Goal: Task Accomplishment & Management: Use online tool/utility

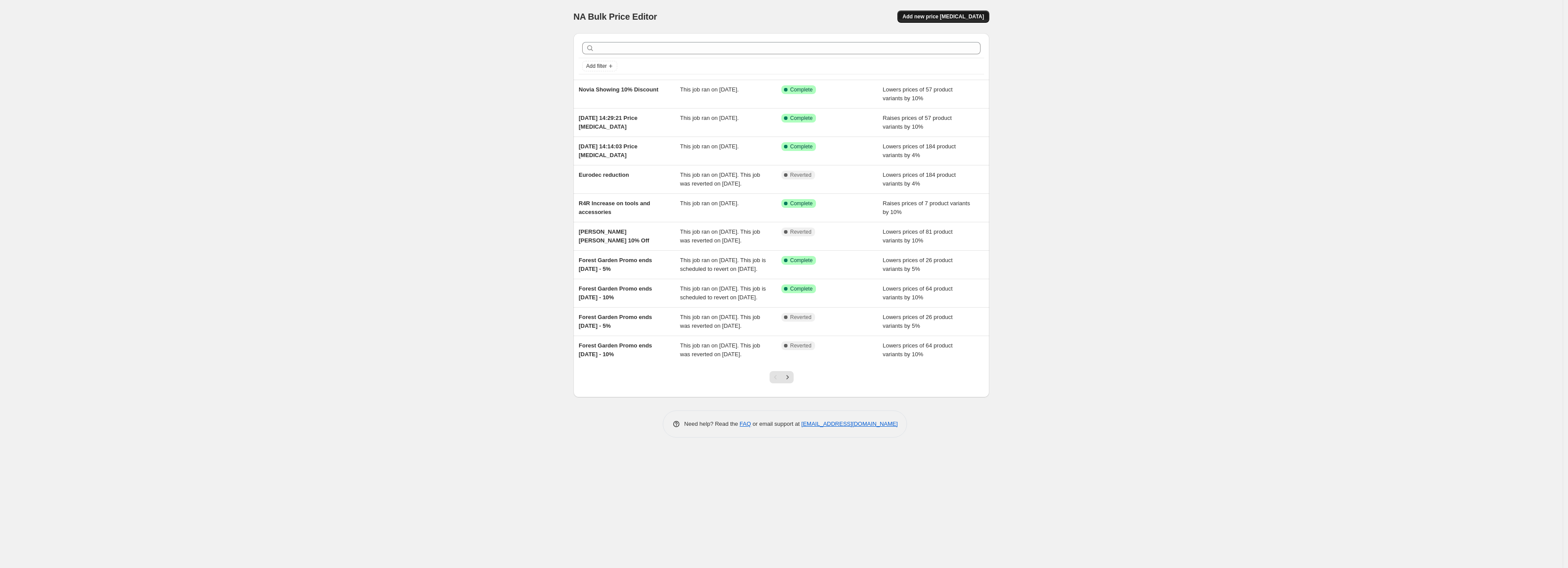
click at [950, 14] on span "Add new price change job" at bounding box center [943, 17] width 82 height 7
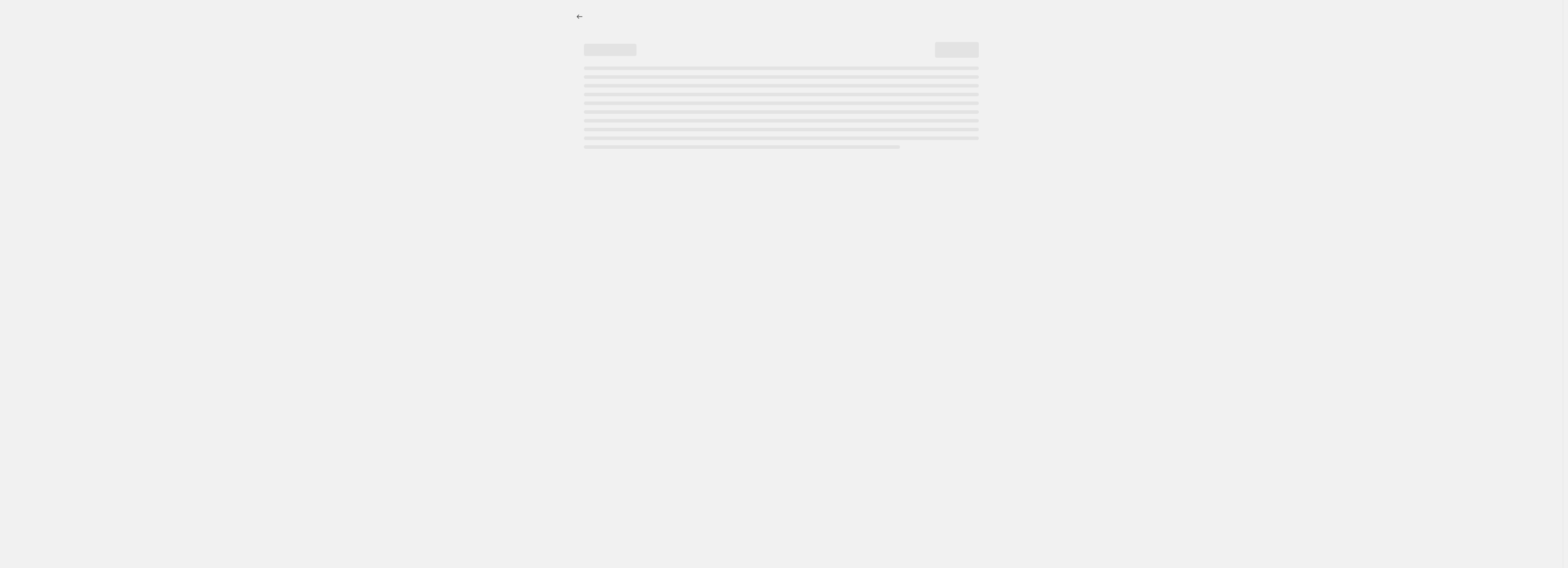
select select "percentage"
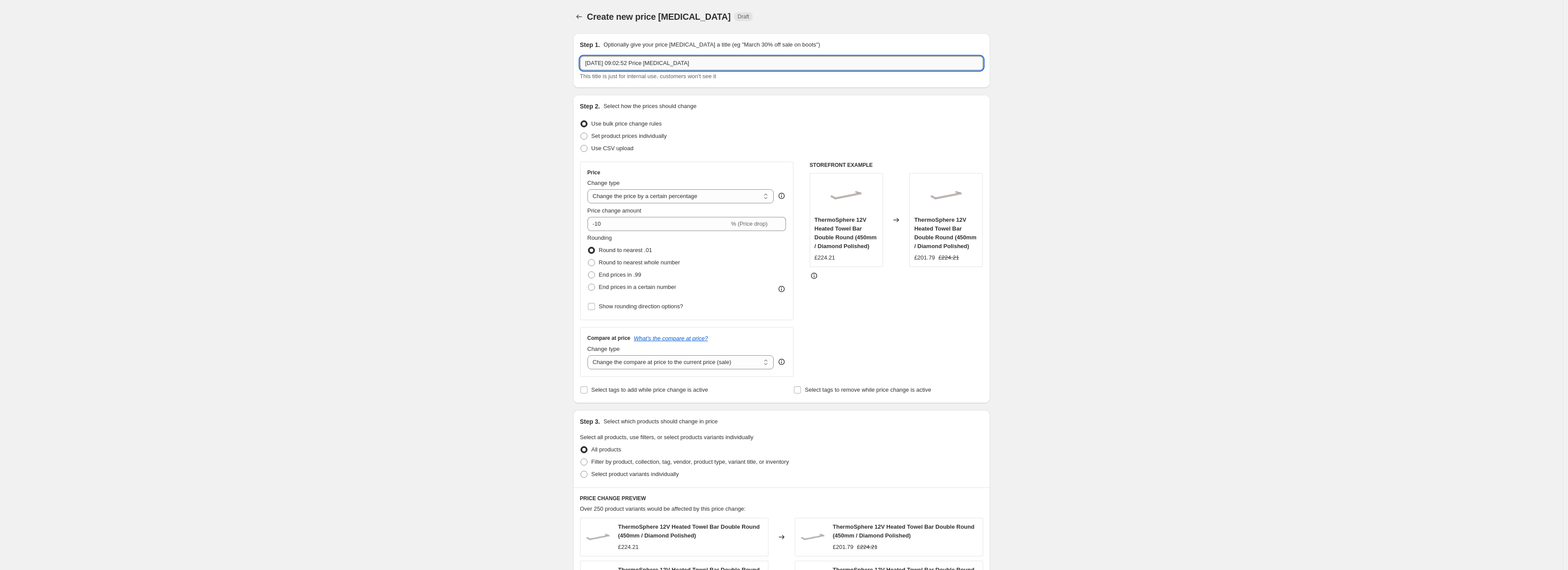
click at [680, 62] on input "29 Sept 2025, 09:02:52 Price change job" at bounding box center [782, 63] width 403 height 14
type input "Contec Increase 2.5%"
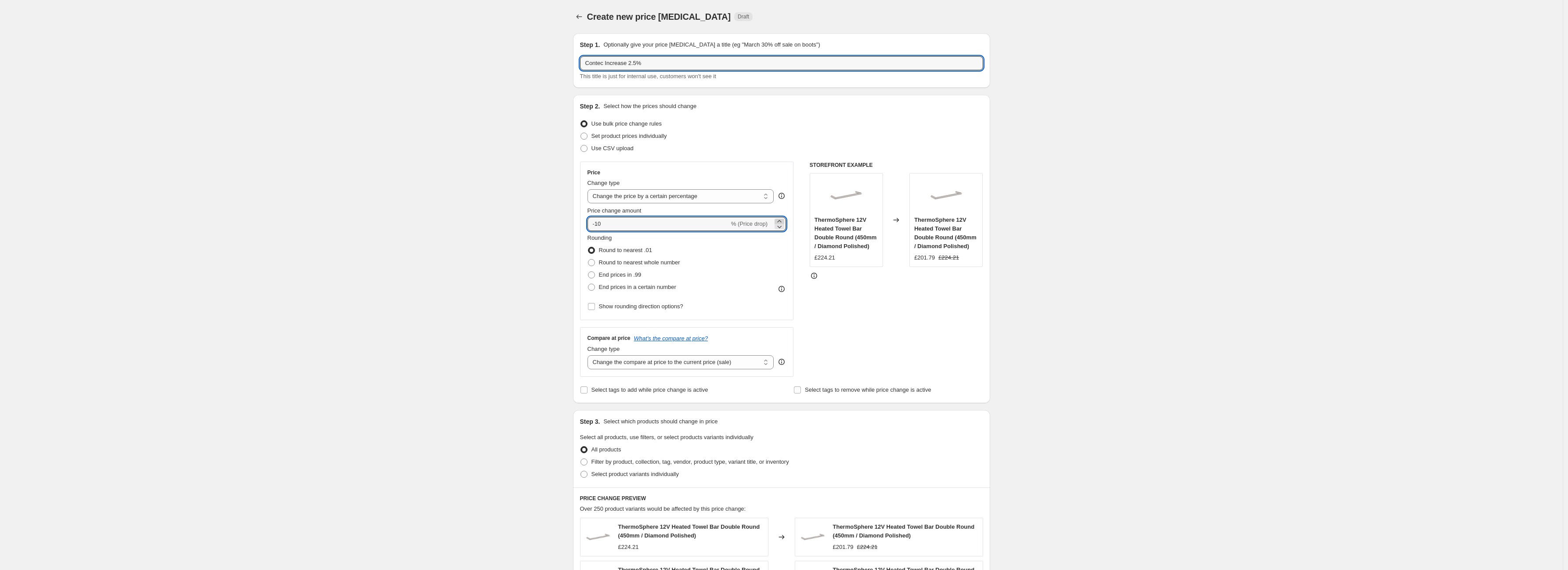
click at [783, 220] on icon at bounding box center [779, 221] width 9 height 9
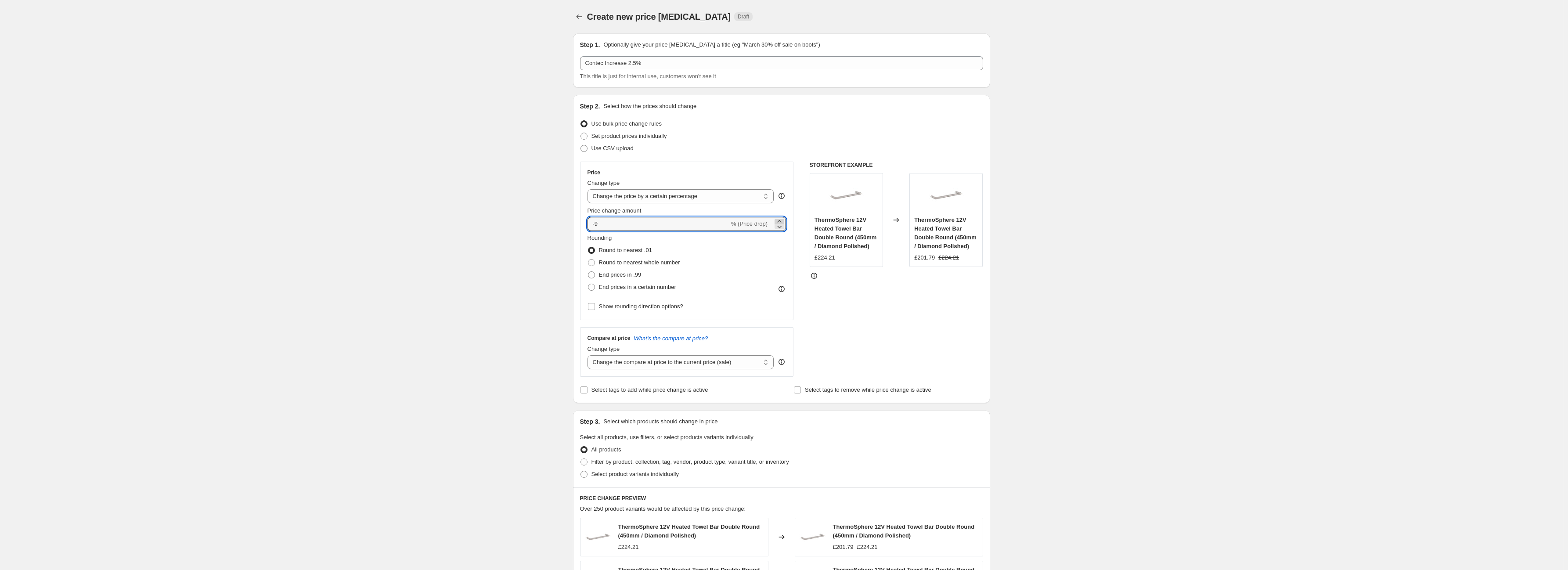
click at [783, 220] on icon at bounding box center [779, 221] width 9 height 9
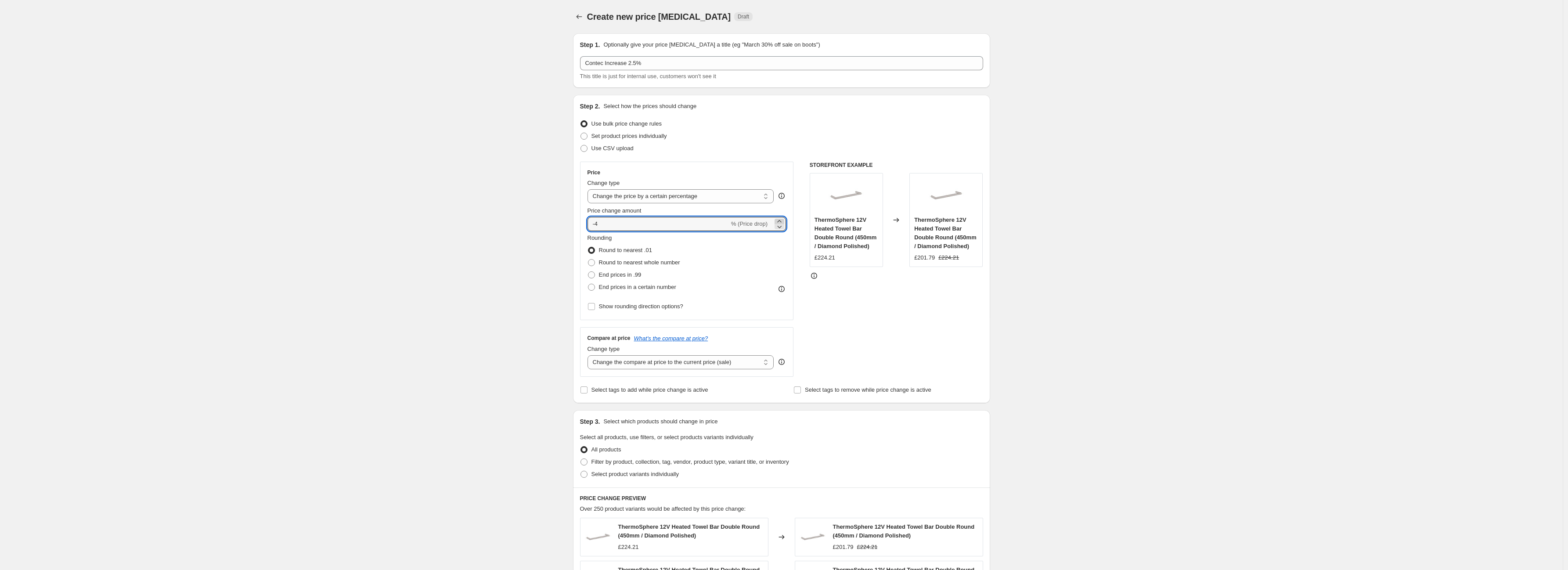
click at [783, 220] on icon at bounding box center [779, 221] width 9 height 9
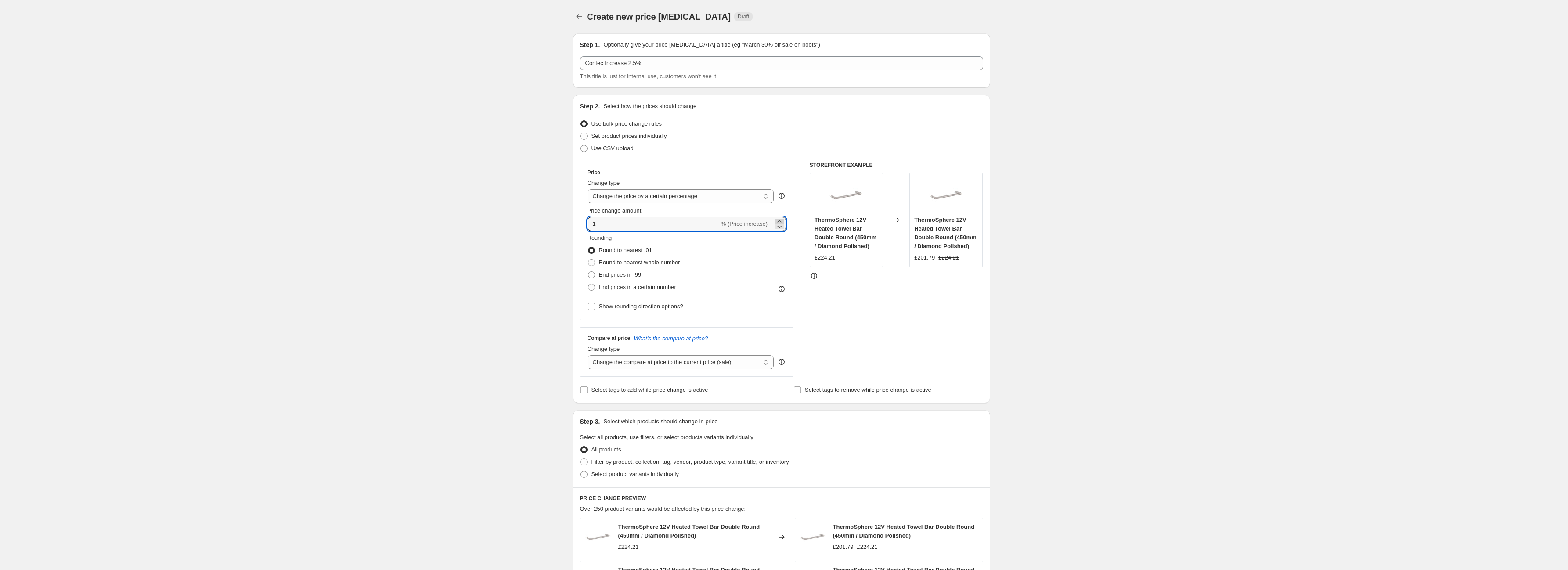
click at [783, 220] on icon at bounding box center [779, 221] width 9 height 9
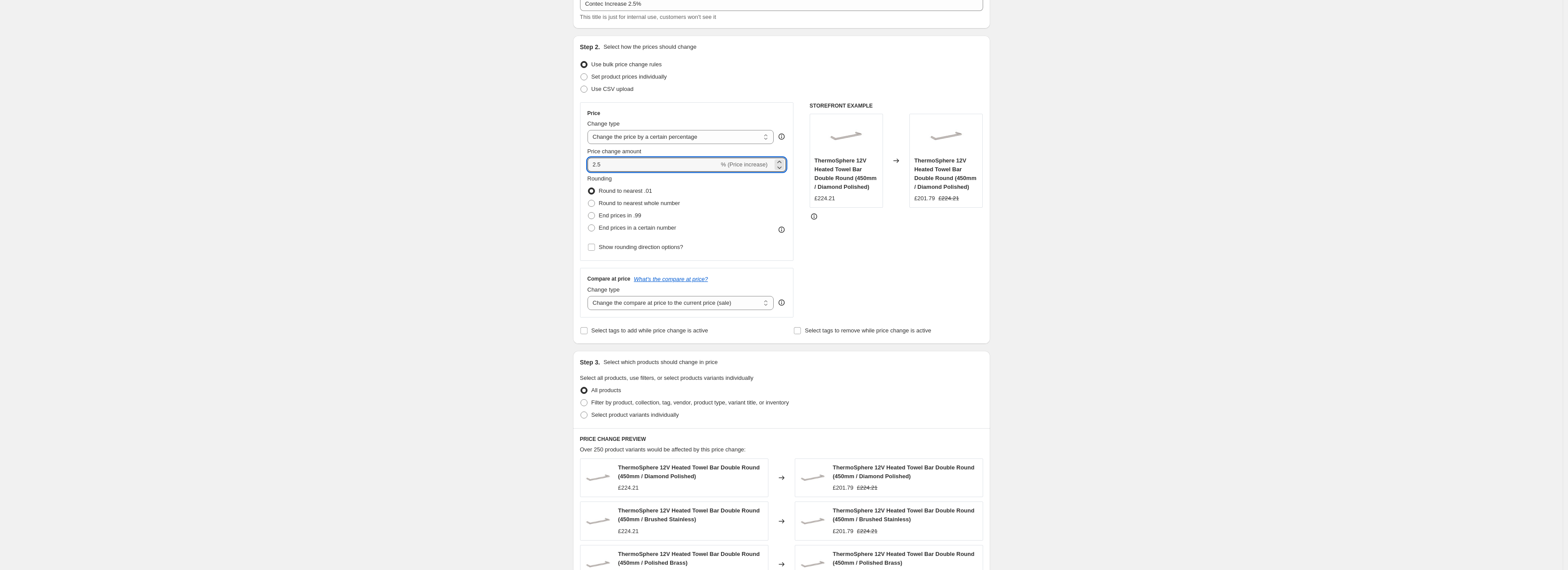
scroll to position [98, 0]
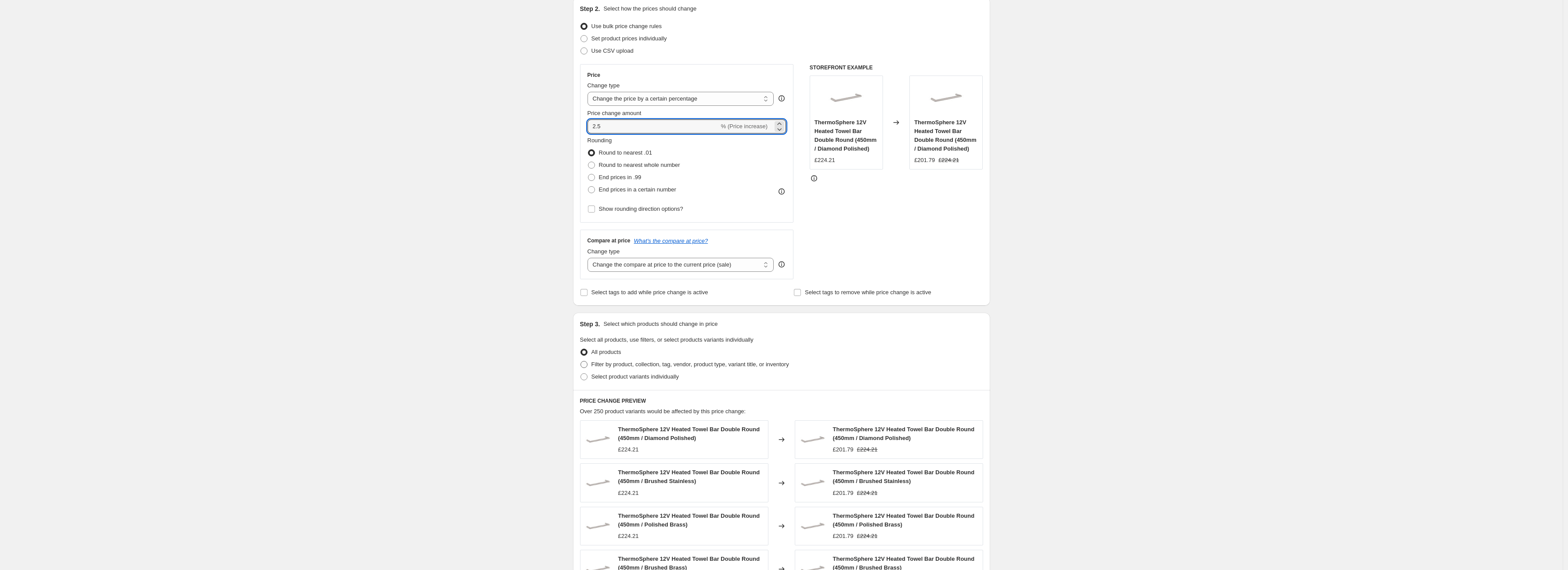
type input "2.5"
click at [622, 365] on span "Filter by product, collection, tag, vendor, product type, variant title, or inv…" at bounding box center [691, 364] width 198 height 7
click at [581, 362] on input "Filter by product, collection, tag, vendor, product type, variant title, or inv…" at bounding box center [581, 361] width 1 height 1
radio input "true"
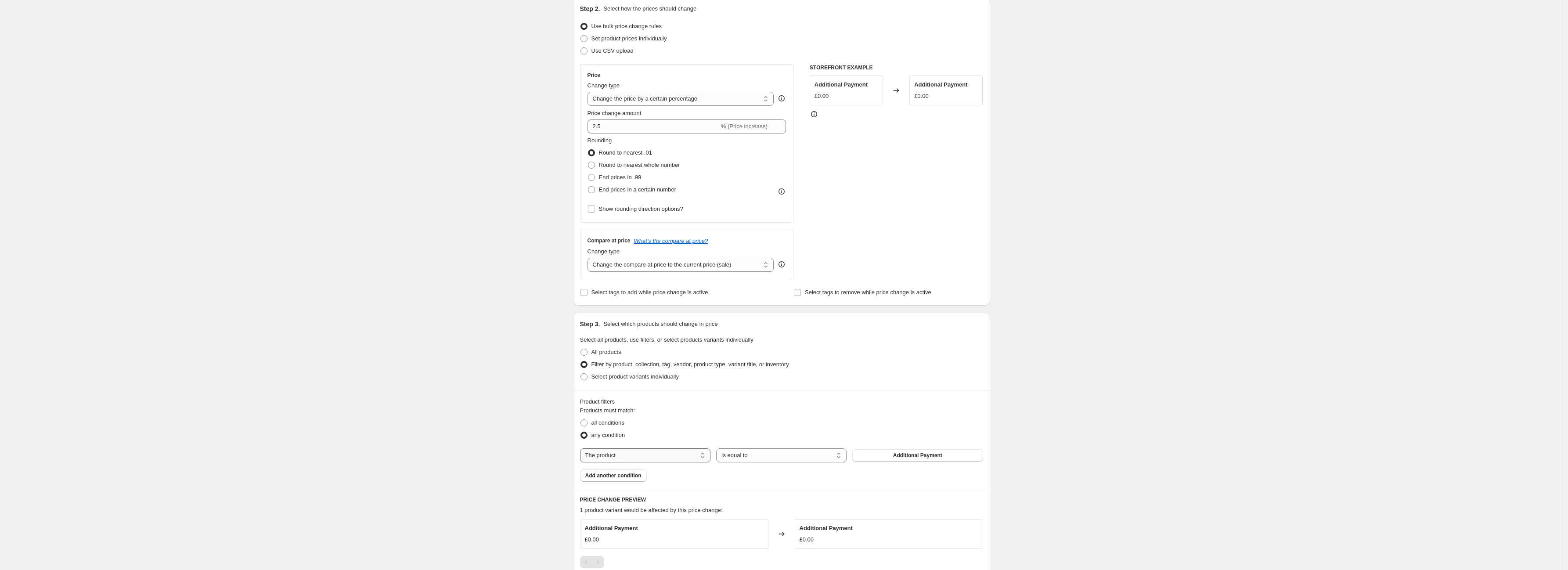
click at [700, 458] on select "The product The product's collection The product's tag The product's vendor The…" at bounding box center [645, 455] width 131 height 14
select select "vendor"
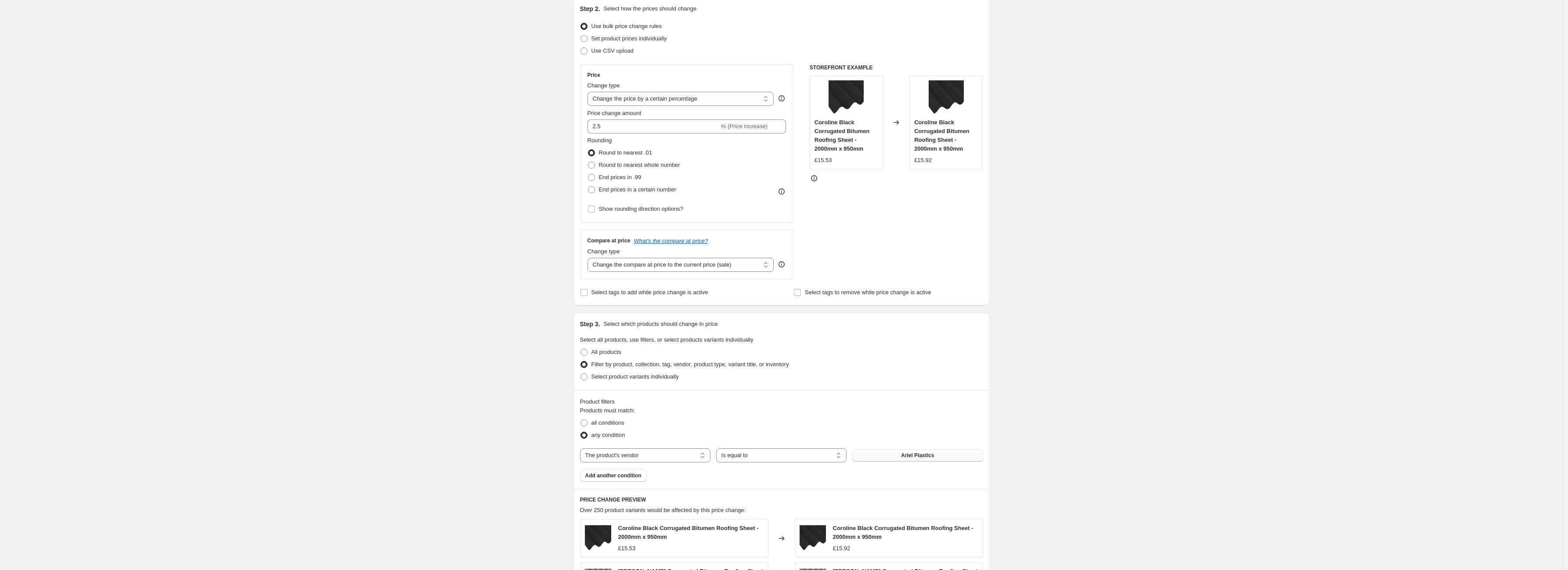
click at [899, 458] on button "Ariel Plastics" at bounding box center [918, 456] width 131 height 12
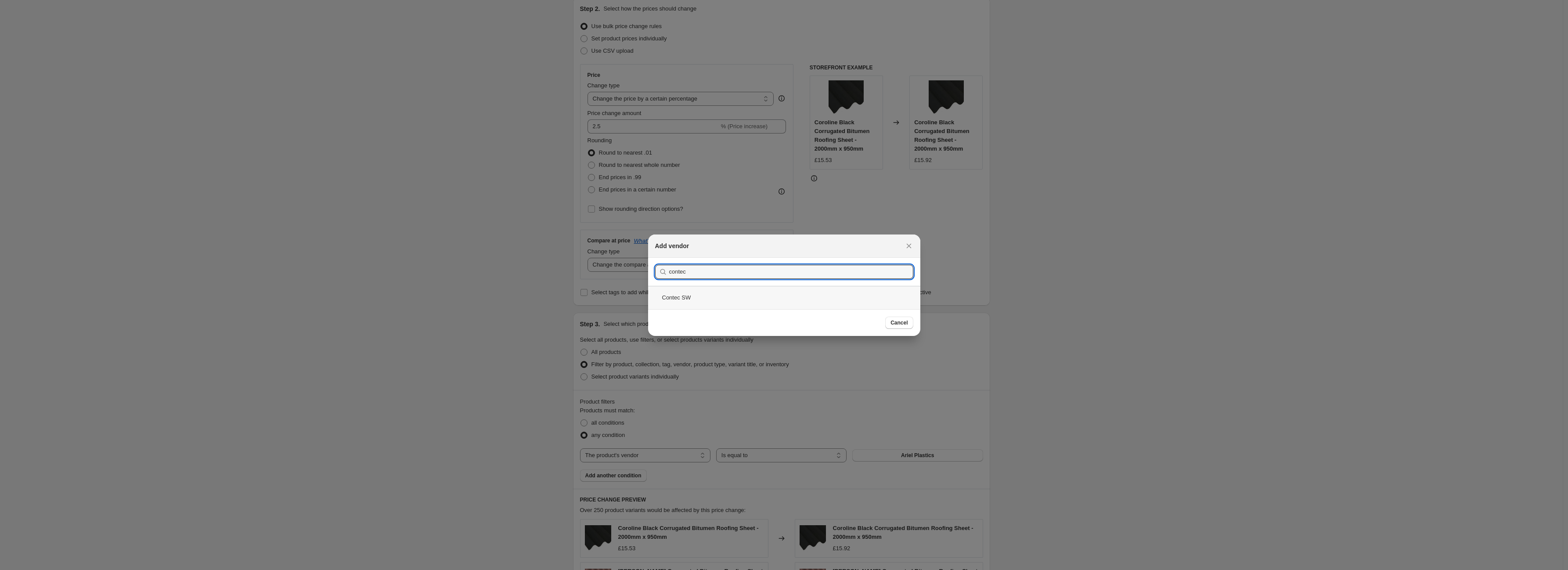
type input "contec"
click at [714, 299] on div "Contec SW" at bounding box center [784, 298] width 272 height 23
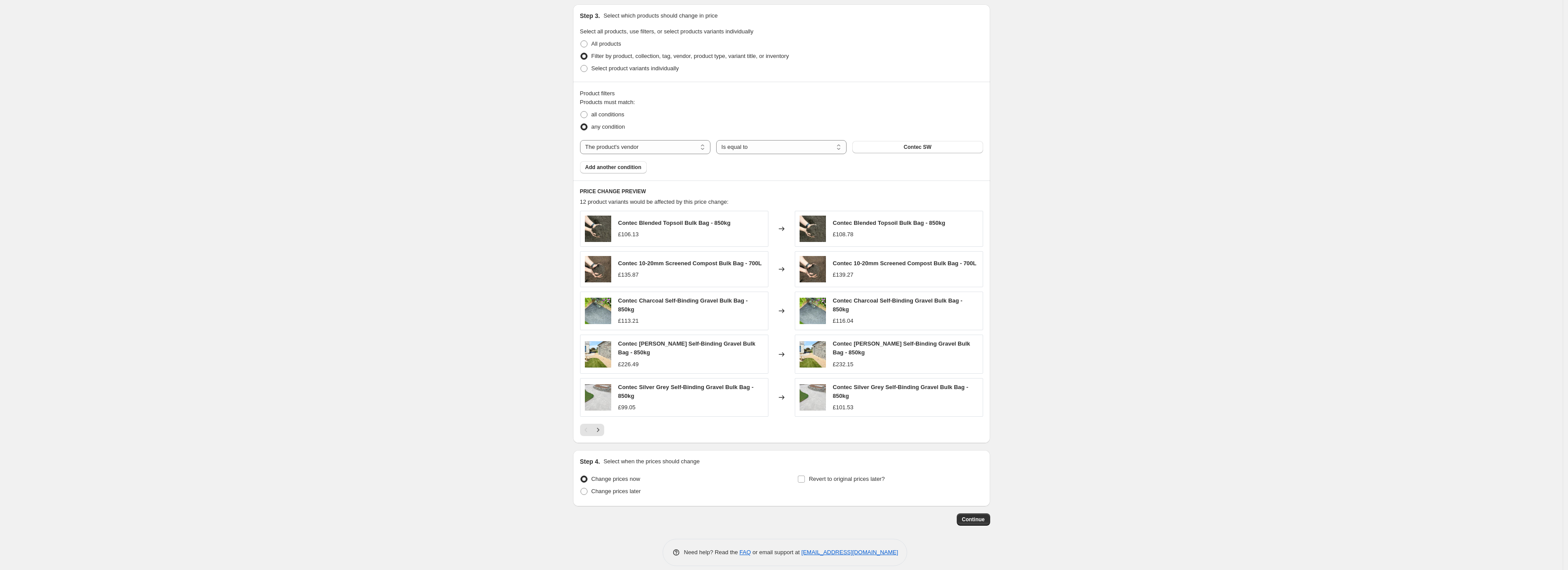
scroll to position [414, 0]
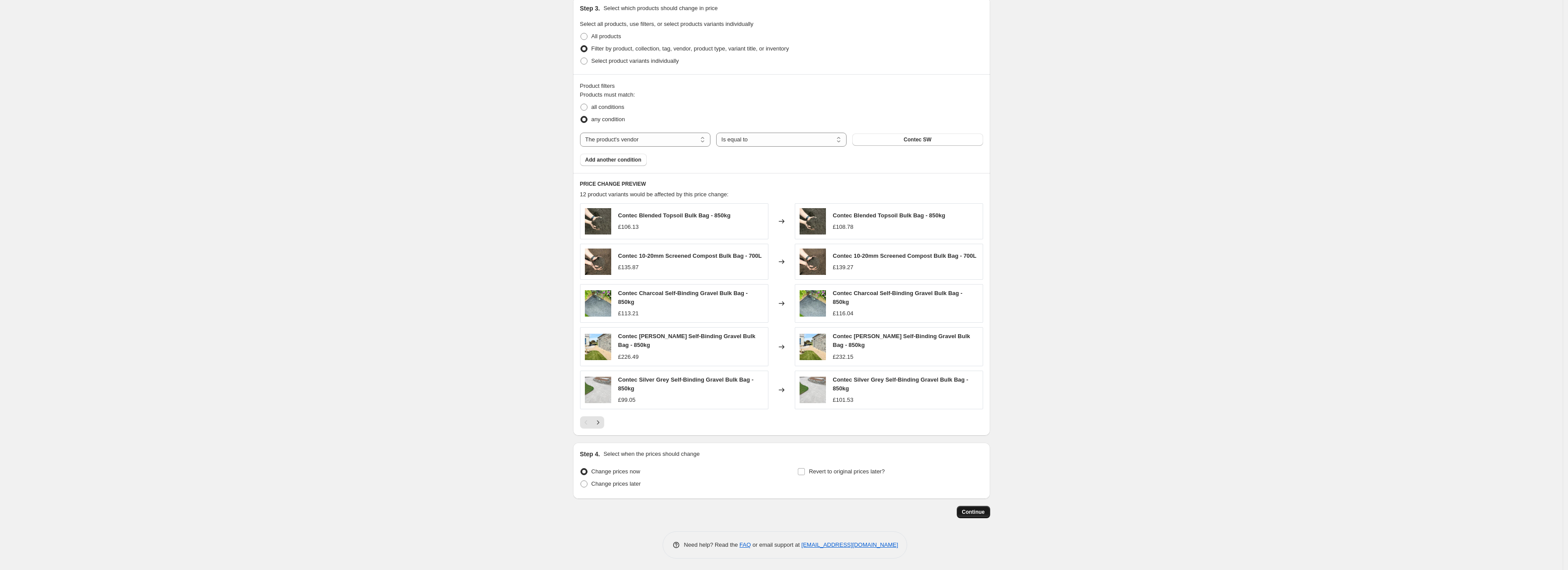
click at [972, 506] on button "Continue" at bounding box center [973, 512] width 34 height 12
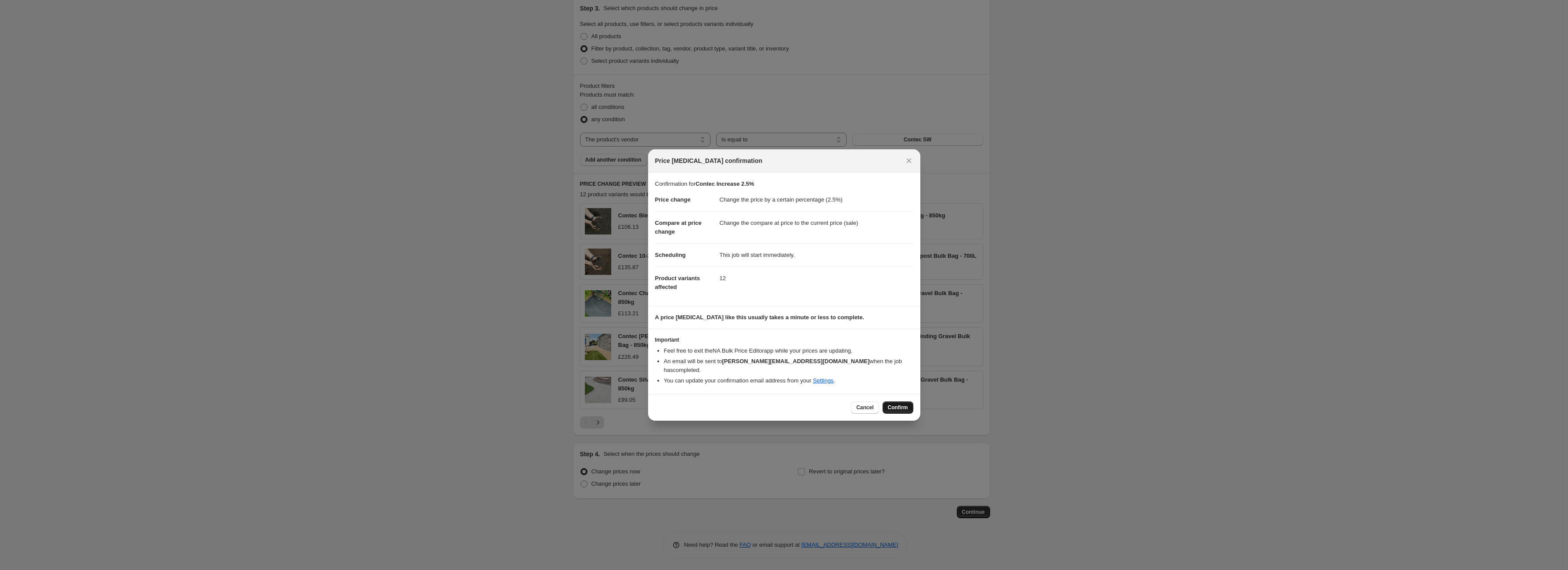
click at [909, 401] on button "Confirm" at bounding box center [898, 407] width 31 height 12
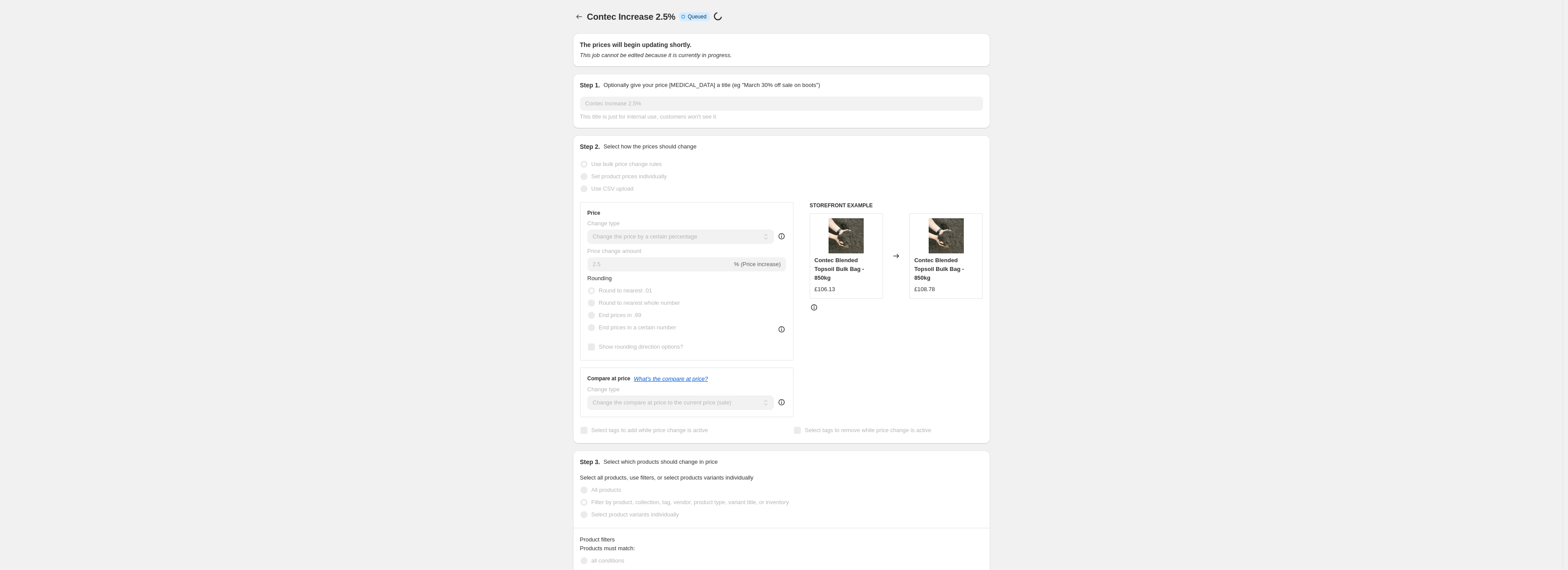
scroll to position [414, 0]
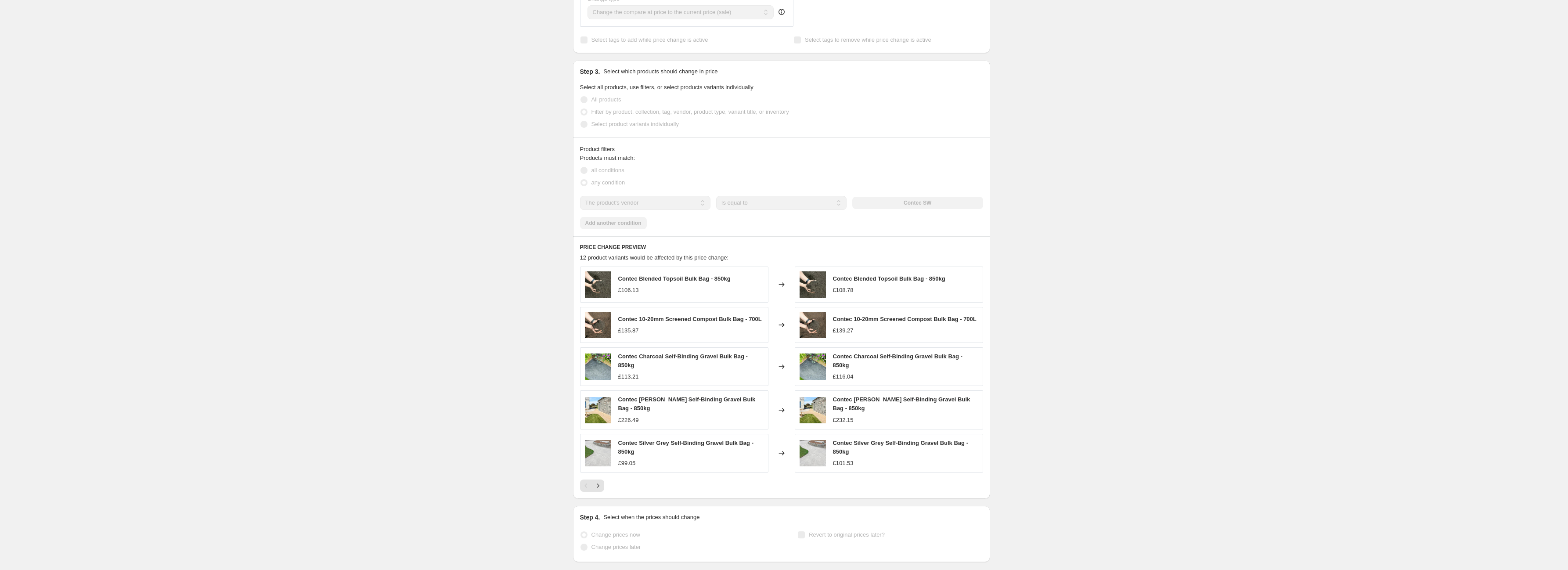
select select "percentage"
select select "vendor"
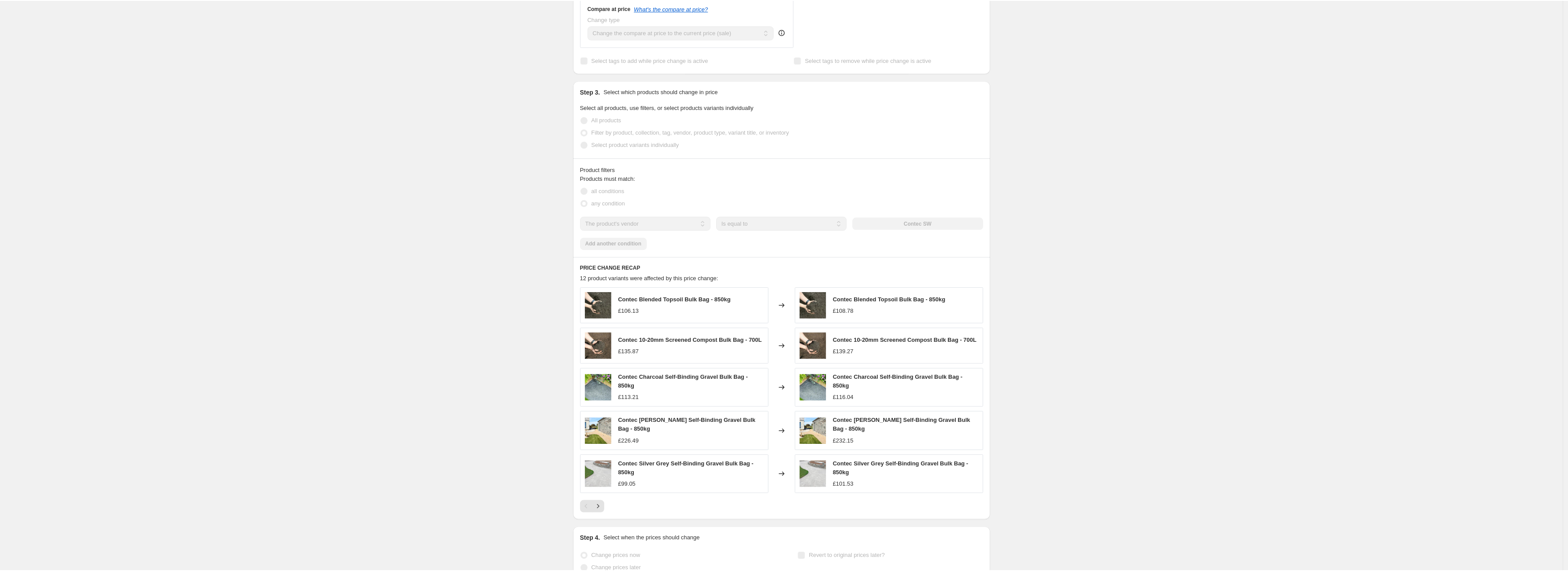
scroll to position [0, 0]
